Goal: Information Seeking & Learning: Understand process/instructions

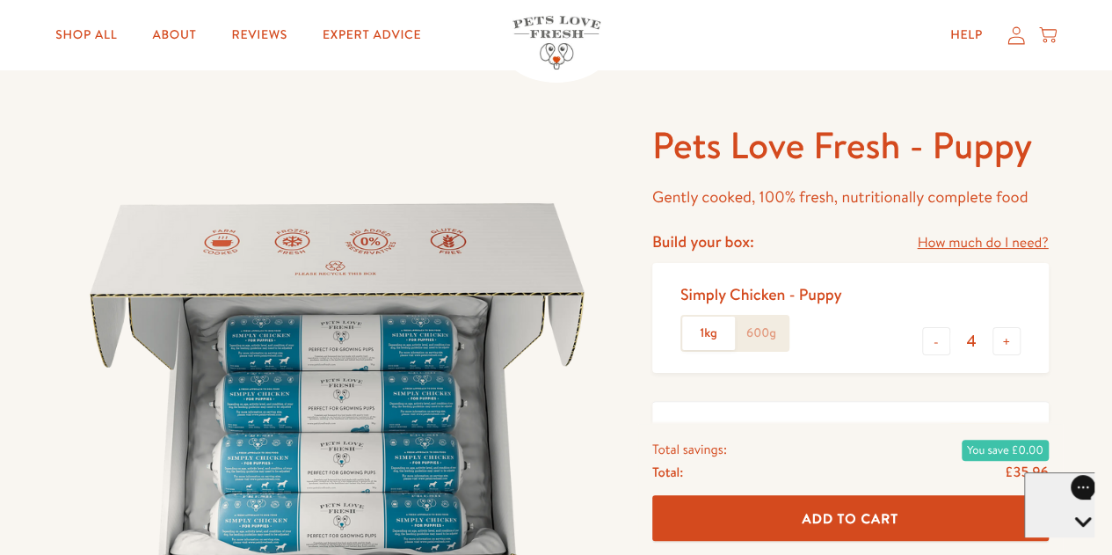
scroll to position [165, 0]
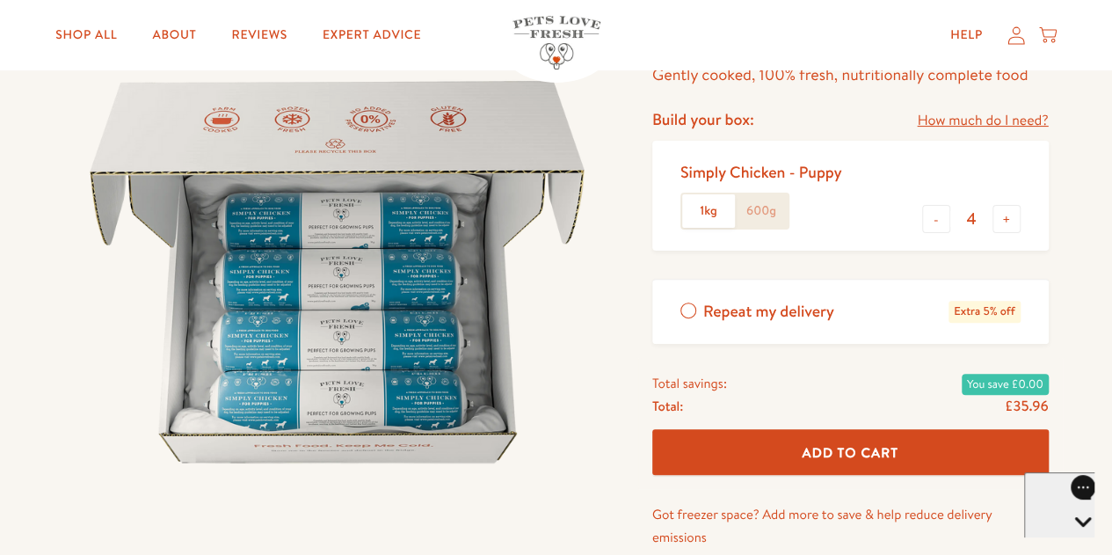
click at [765, 206] on label "600g" at bounding box center [761, 210] width 53 height 33
click at [0, 0] on input "600g" at bounding box center [0, 0] width 0 height 0
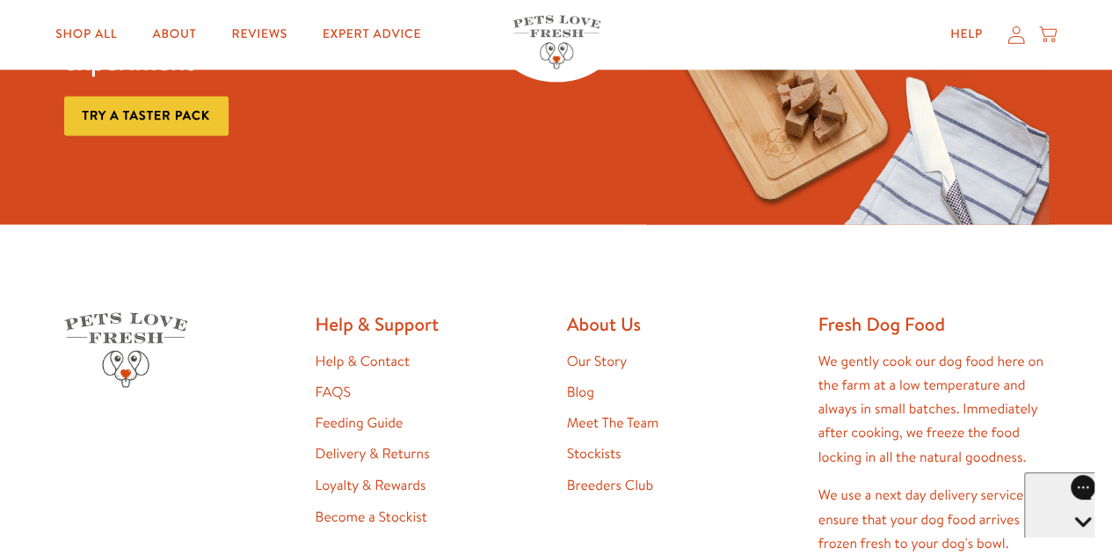
scroll to position [4518, 0]
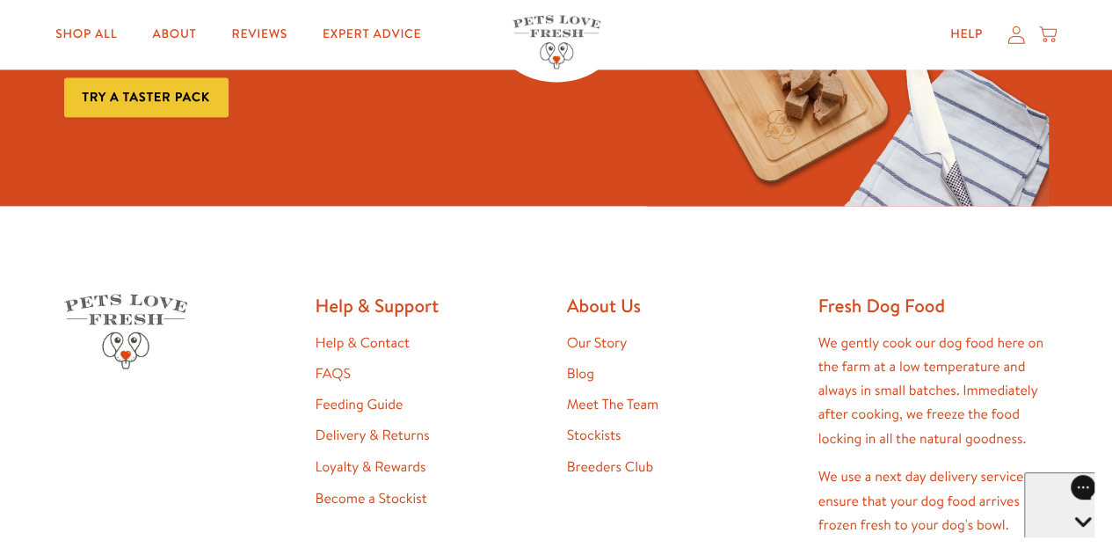
click at [401, 425] on link "Delivery & Returns" at bounding box center [373, 434] width 114 height 19
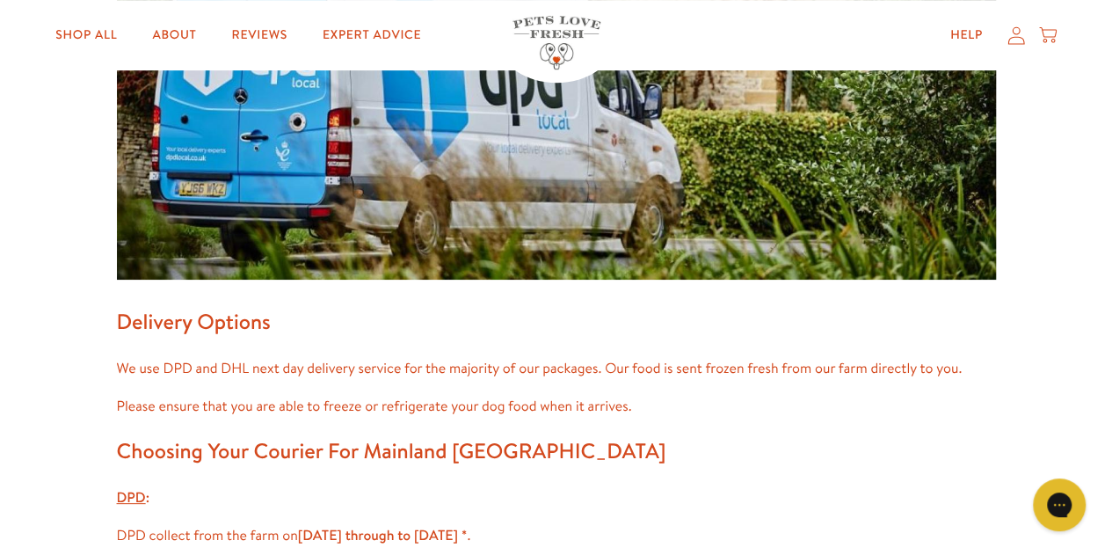
scroll to position [269, 0]
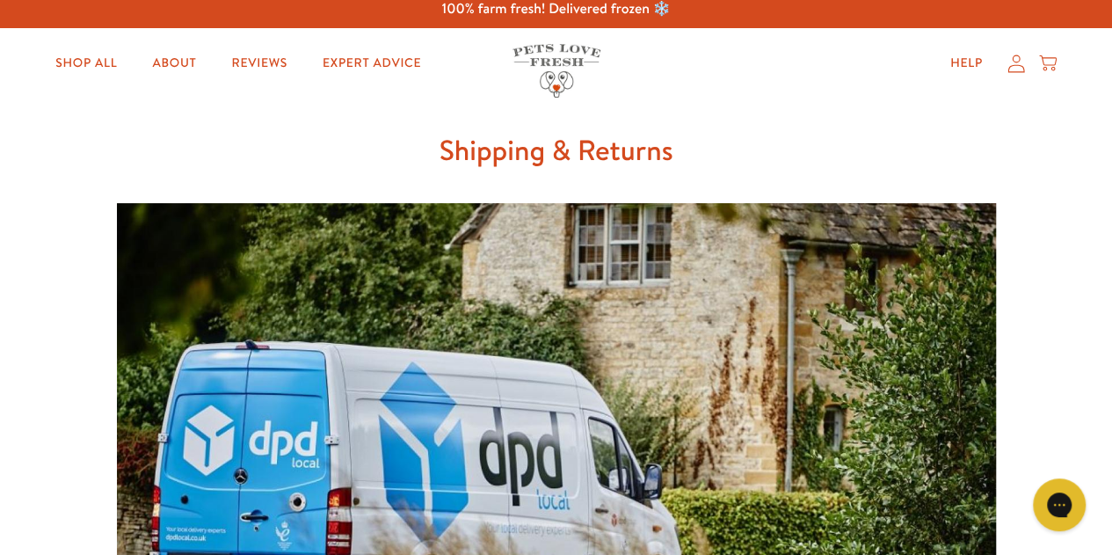
scroll to position [0, 0]
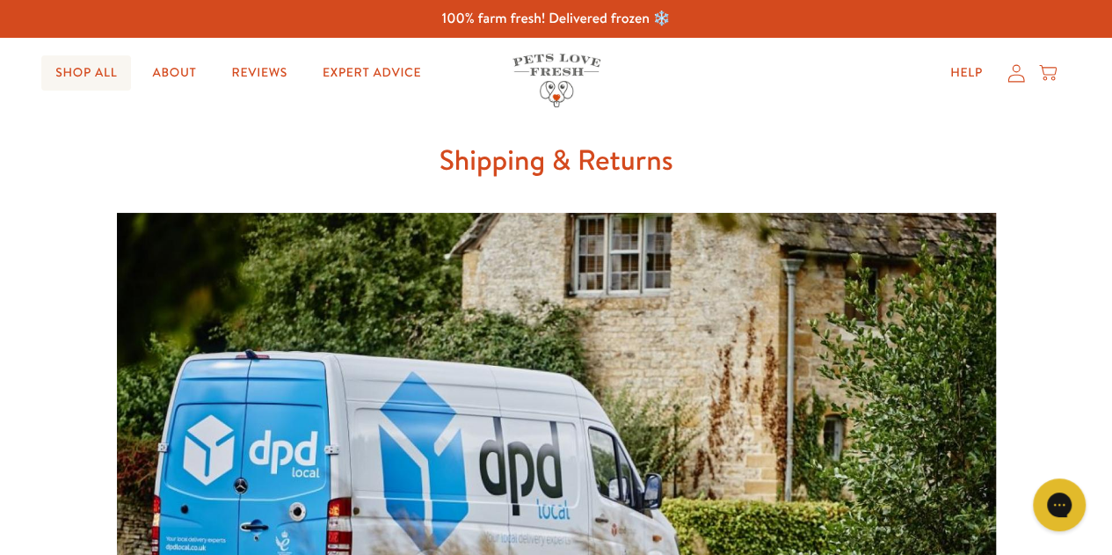
click at [76, 69] on link "Shop All" at bounding box center [86, 72] width 90 height 35
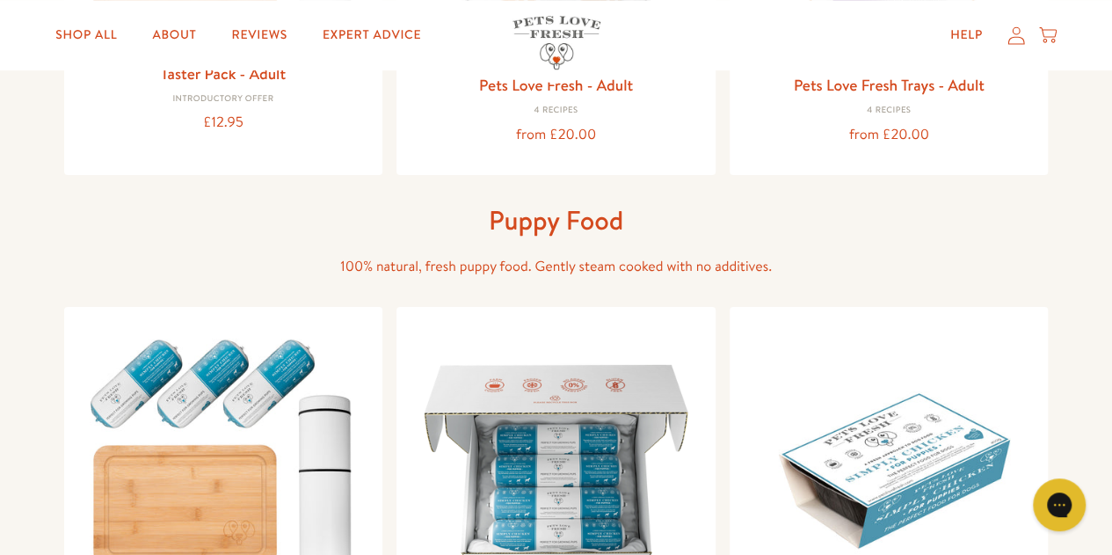
scroll to position [555, 0]
